Goal: Task Accomplishment & Management: Use online tool/utility

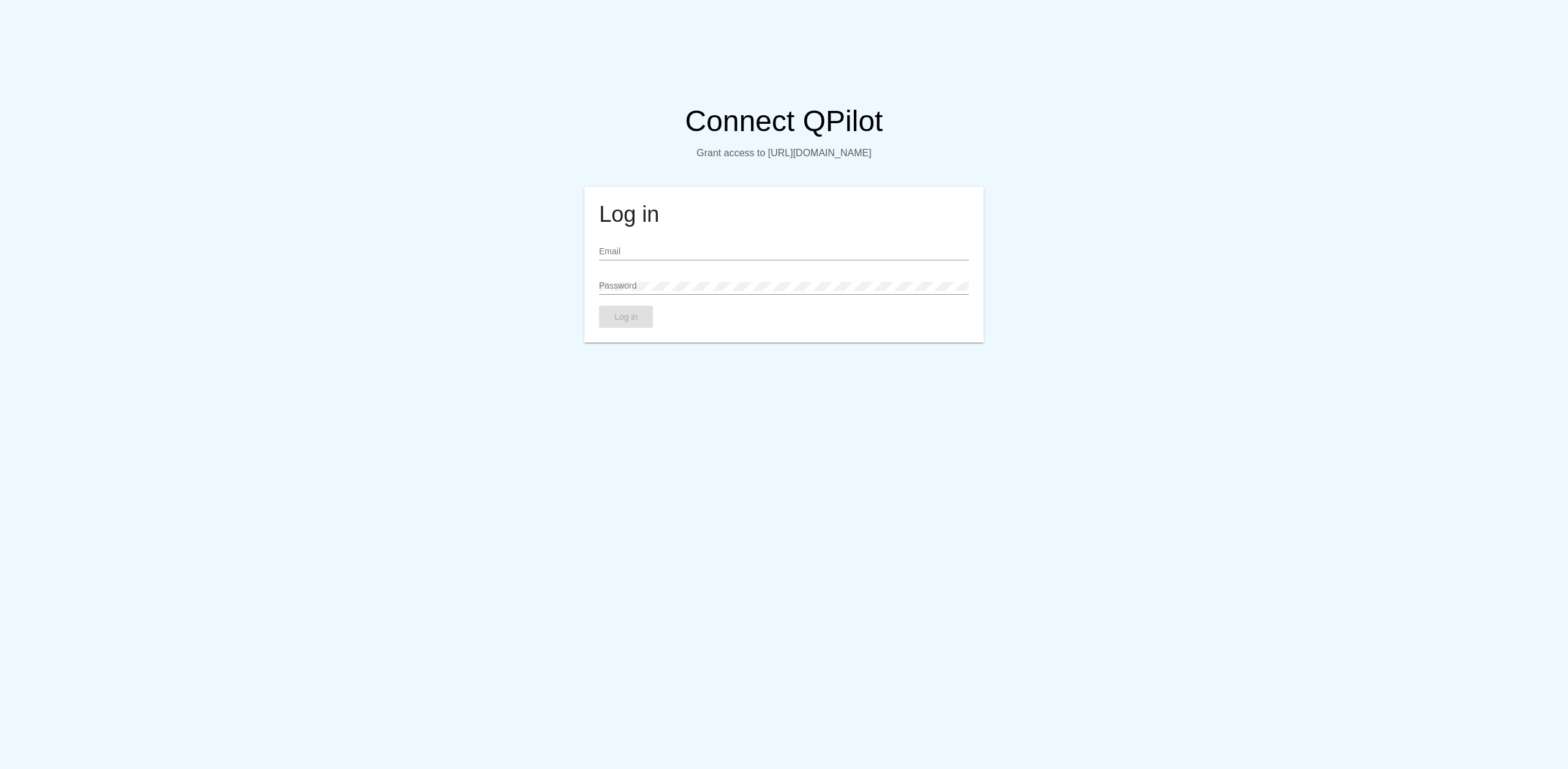
type input "[EMAIL_ADDRESS][DOMAIN_NAME]"
click at [667, 316] on div "Log in" at bounding box center [784, 316] width 369 height 22
click at [635, 322] on span "Log in" at bounding box center [626, 317] width 23 height 10
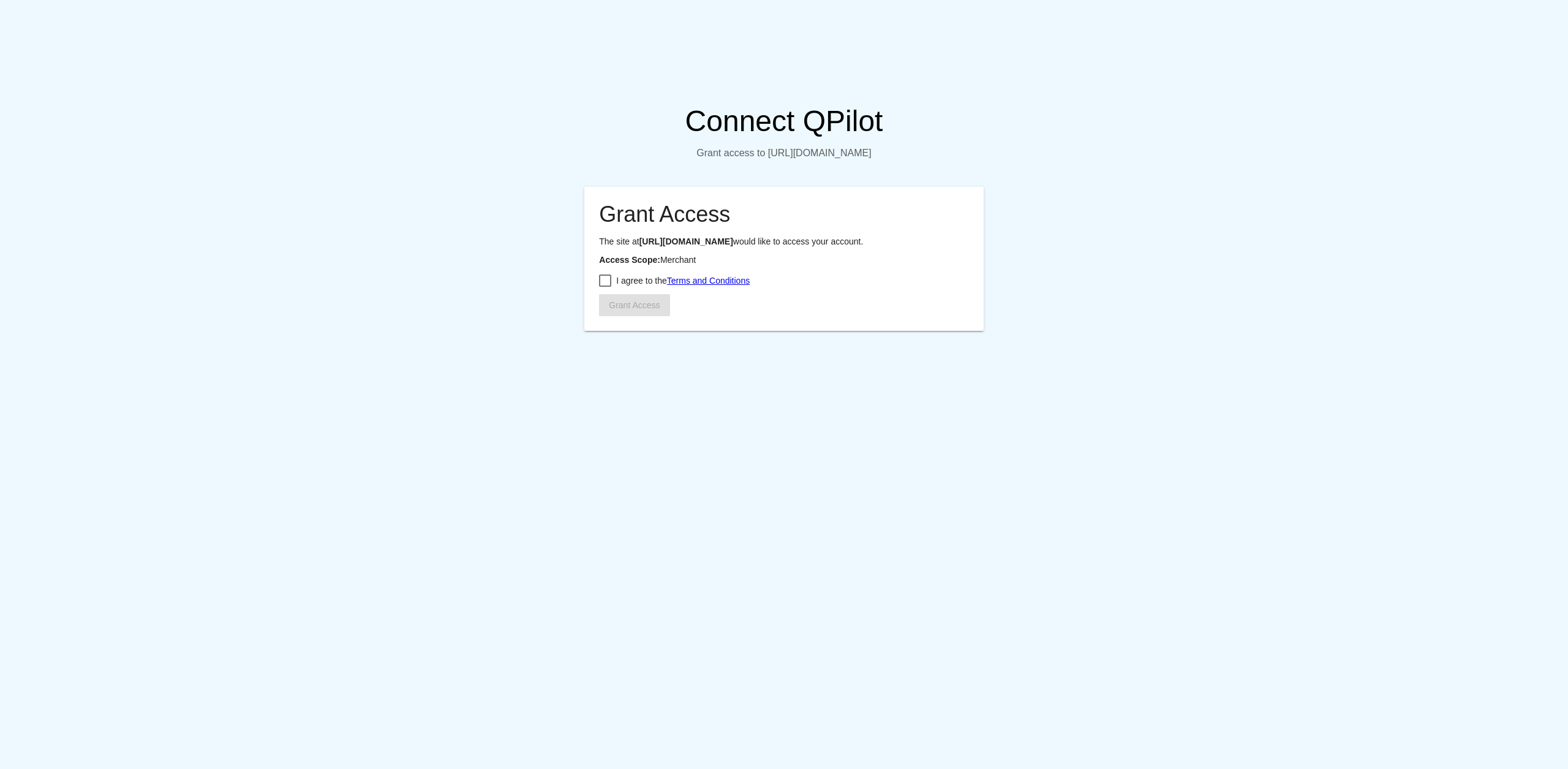
click at [631, 288] on span "I agree to the Terms and Conditions" at bounding box center [683, 280] width 133 height 14
click at [605, 287] on input "I agree to the Terms and Conditions" at bounding box center [605, 287] width 1 height 1
checkbox input "true"
click at [627, 310] on span "Grant Access" at bounding box center [634, 305] width 51 height 10
